Goal: Transaction & Acquisition: Purchase product/service

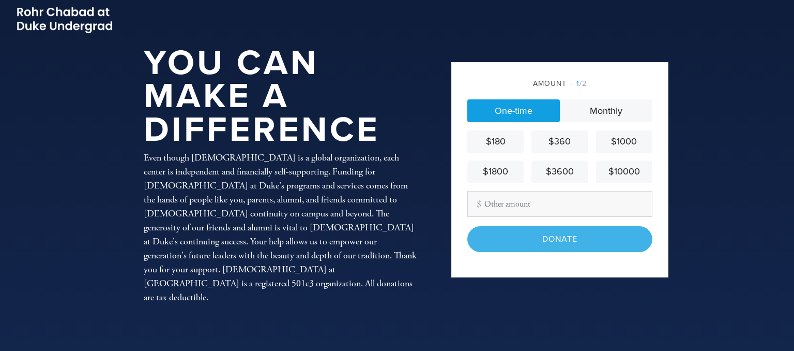
click at [721, 156] on header "You Can Make a Difference Even though [DEMOGRAPHIC_DATA] is a global organizati…" at bounding box center [397, 175] width 794 height 351
click at [543, 207] on input "Other Amount" at bounding box center [559, 204] width 185 height 26
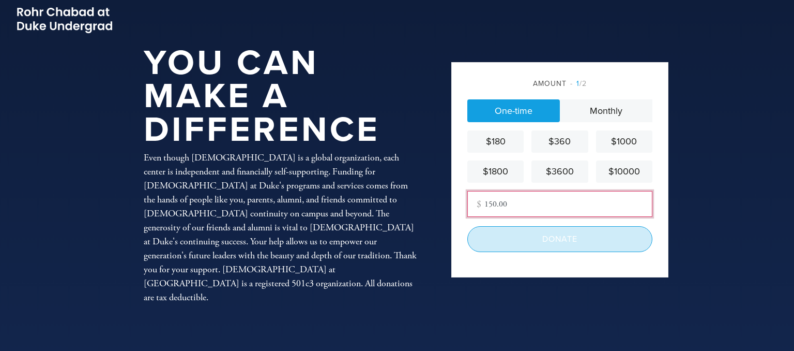
type input "150.00"
click at [570, 238] on input "Donate" at bounding box center [559, 239] width 185 height 26
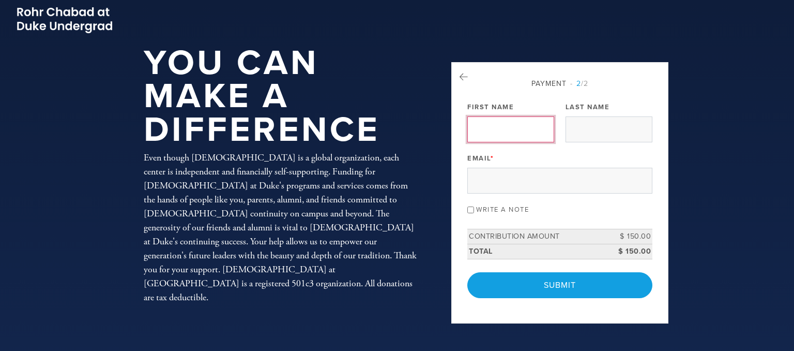
click at [490, 130] on input "First Name" at bounding box center [510, 129] width 87 height 26
drag, startPoint x: 183, startPoint y: 158, endPoint x: 212, endPoint y: 154, distance: 29.3
drag, startPoint x: 549, startPoint y: 127, endPoint x: 524, endPoint y: 131, distance: 25.2
click at [524, 131] on input "[PERSON_NAME] and [PERSON_NAME]" at bounding box center [510, 129] width 87 height 26
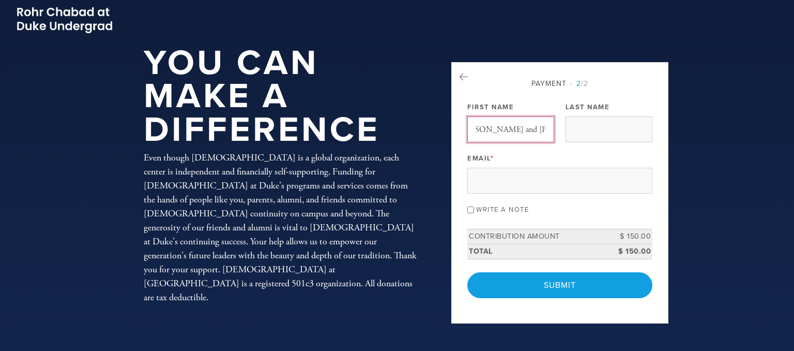
scroll to position [0, 0]
type input "[PERSON_NAME] and [PERSON_NAME]"
click at [581, 132] on input "Last Name" at bounding box center [609, 129] width 87 height 26
drag, startPoint x: 794, startPoint y: 67, endPoint x: 794, endPoint y: 57, distance: 10.3
type input "Perlove"
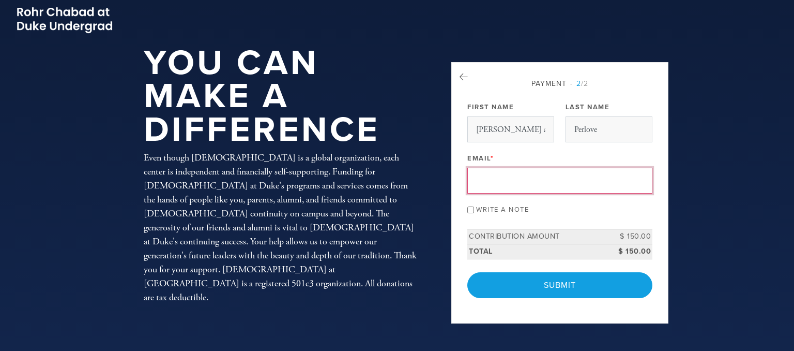
click at [508, 177] on input "Email *" at bounding box center [559, 181] width 185 height 26
type input "[EMAIL_ADDRESS][DOMAIN_NAME]"
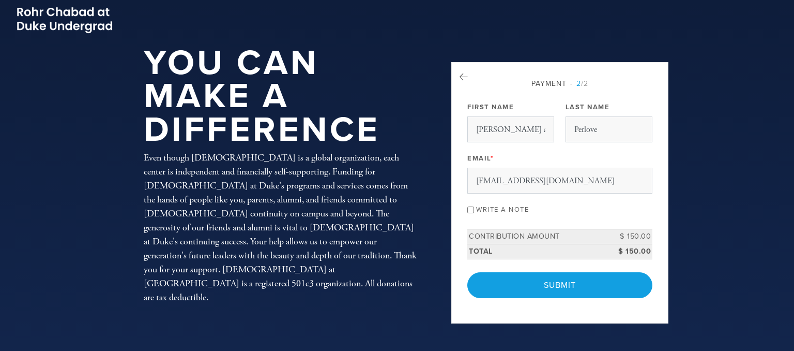
click at [468, 209] on input "Write a note" at bounding box center [470, 209] width 7 height 7
checkbox input "true"
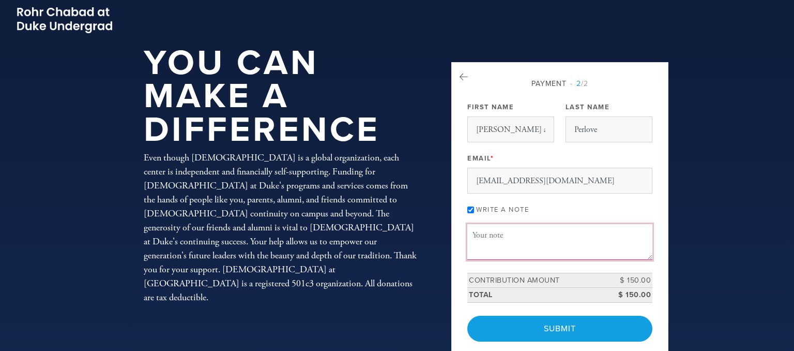
click at [512, 246] on textarea "Message or dedication" at bounding box center [559, 241] width 185 height 35
type textarea "In the name of [PERSON_NAME]"
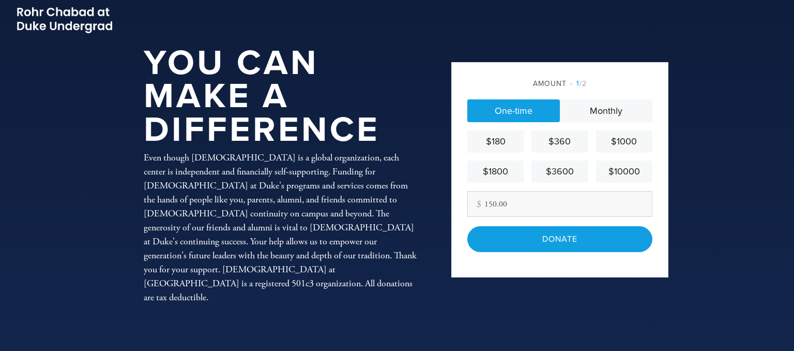
type input "150.00"
click at [513, 256] on div "Amount 1 /2 One-time Monthly $180 $360 $1000 $1800 $3600 $10000 Other Amount 15…" at bounding box center [559, 169] width 217 height 215
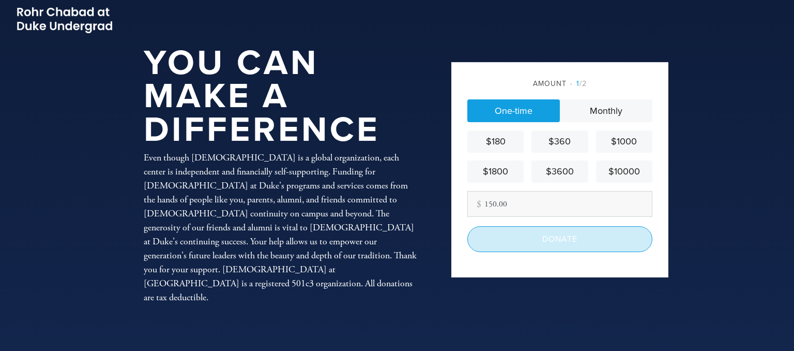
click at [551, 235] on input "Donate" at bounding box center [559, 239] width 185 height 26
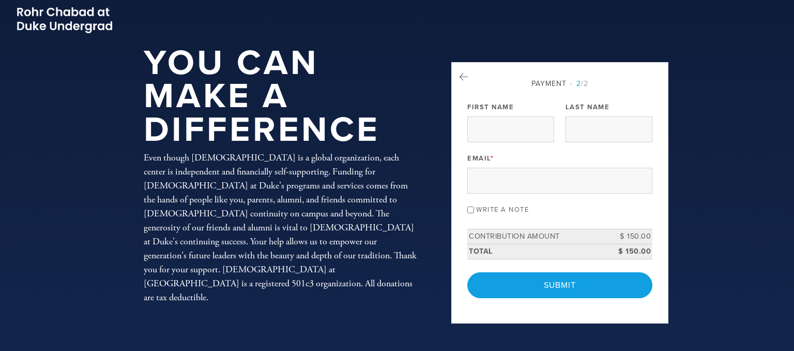
click at [522, 106] on div "First Name" at bounding box center [510, 120] width 87 height 43
click at [486, 128] on input "First Name" at bounding box center [510, 129] width 87 height 26
type input "Warren and Shelley"
click at [588, 130] on input "Last Name" at bounding box center [609, 129] width 87 height 26
type input "Perlove"
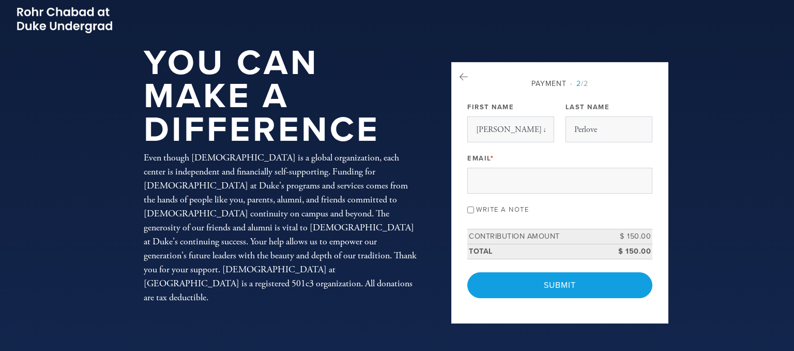
click at [771, 171] on header "You Can Make a Difference Even though Chabad is a global organization, each cen…" at bounding box center [397, 175] width 794 height 351
click at [489, 179] on input "Email *" at bounding box center [559, 181] width 185 height 26
type input "warrenjperlove@yahhoo.com"
click at [469, 210] on input "Write a note" at bounding box center [470, 209] width 7 height 7
checkbox input "true"
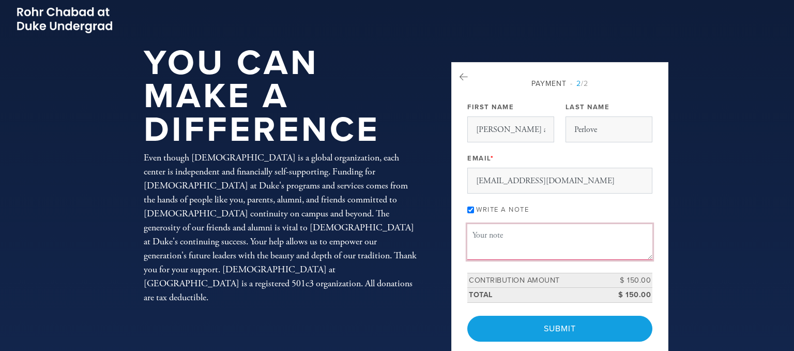
click at [487, 250] on textarea "Message or dedication" at bounding box center [559, 241] width 185 height 35
type textarea "d"
click at [551, 230] on textarea "Grandparents of Sarahh Croog" at bounding box center [559, 241] width 185 height 35
type textarea "Grandparents of Sarah Croog"
